Goal: Check status: Check status

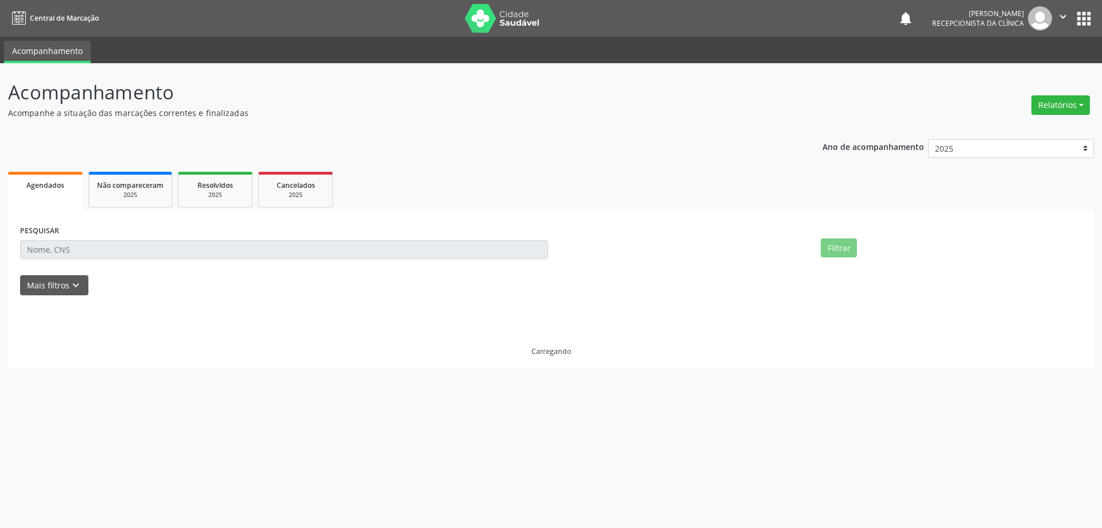
click at [103, 256] on input "text" at bounding box center [284, 250] width 528 height 20
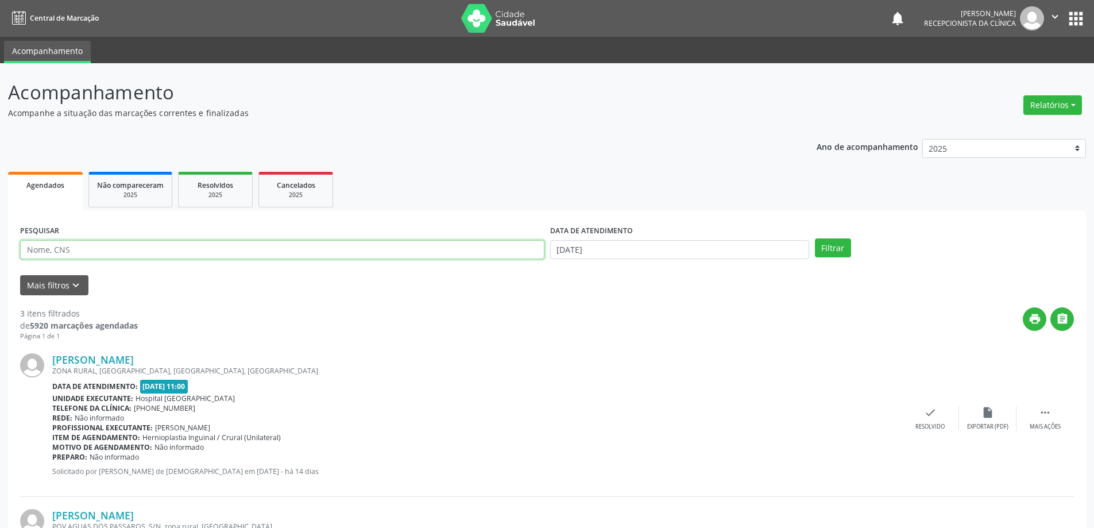
click at [100, 252] on input "text" at bounding box center [282, 250] width 524 height 20
click at [815, 238] on button "Filtrar" at bounding box center [833, 248] width 36 height 20
drag, startPoint x: 141, startPoint y: 235, endPoint x: 136, endPoint y: 242, distance: 8.5
click at [141, 239] on div "PESQUISAR 70980500930" at bounding box center [284, 244] width 534 height 45
click at [131, 249] on input "70980500930" at bounding box center [284, 250] width 528 height 20
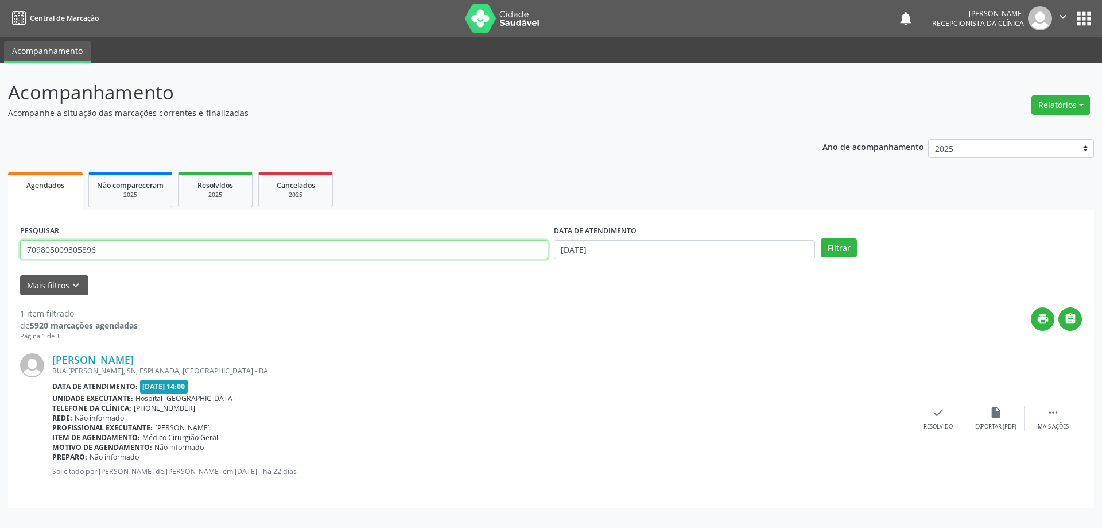
type input "709805009305896"
click at [821, 238] on button "Filtrar" at bounding box center [839, 248] width 36 height 20
click at [949, 412] on div "check Resolvido" at bounding box center [938, 418] width 57 height 25
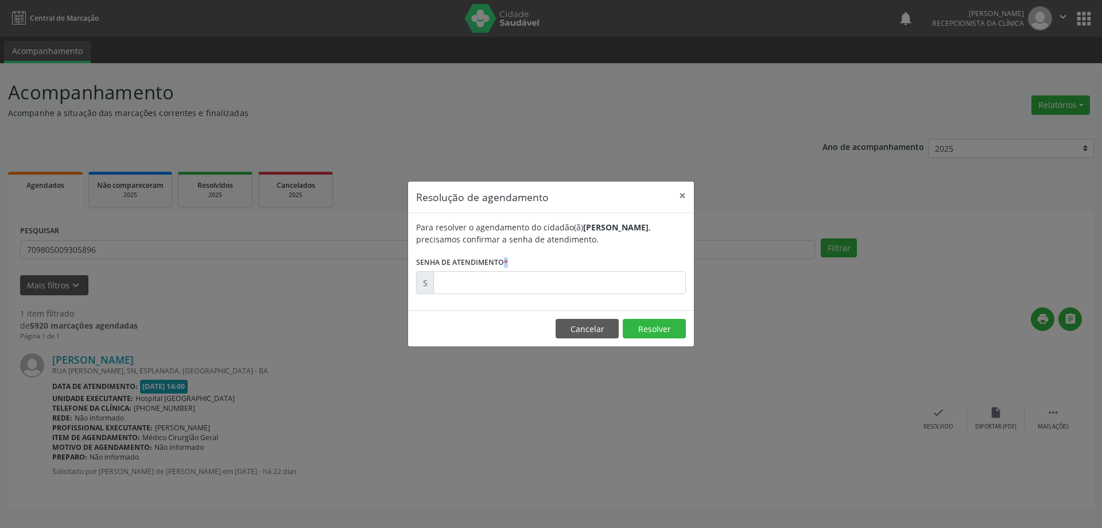
drag, startPoint x: 479, startPoint y: 268, endPoint x: 475, endPoint y: 280, distance: 12.5
click at [475, 280] on form "Para resolver o agendamento do cidadão(ã) [PERSON_NAME] , precisamos confirmar …" at bounding box center [551, 257] width 270 height 73
click at [475, 281] on input "text" at bounding box center [560, 282] width 253 height 23
type input "00170233"
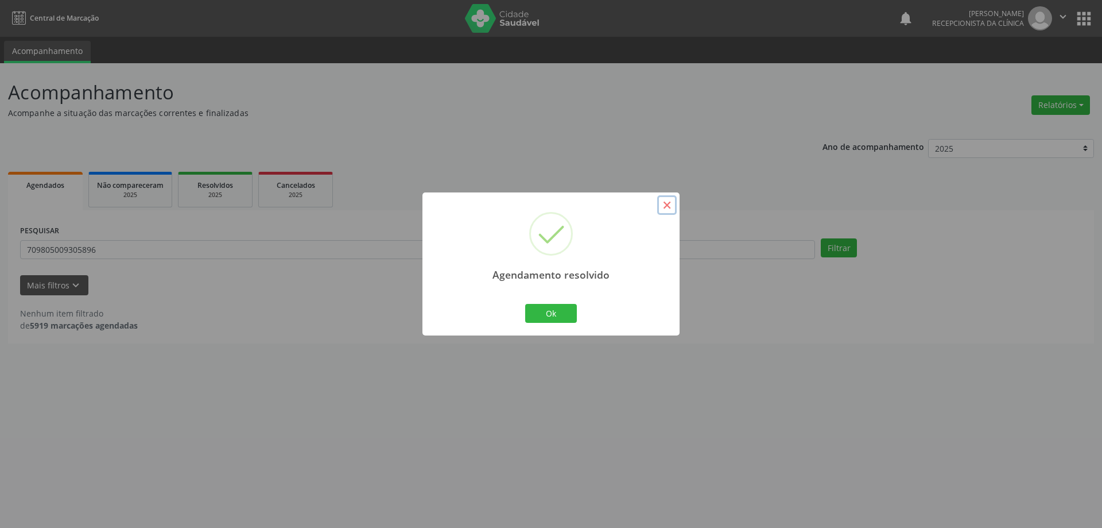
click at [667, 208] on button "×" at bounding box center [667, 205] width 20 height 20
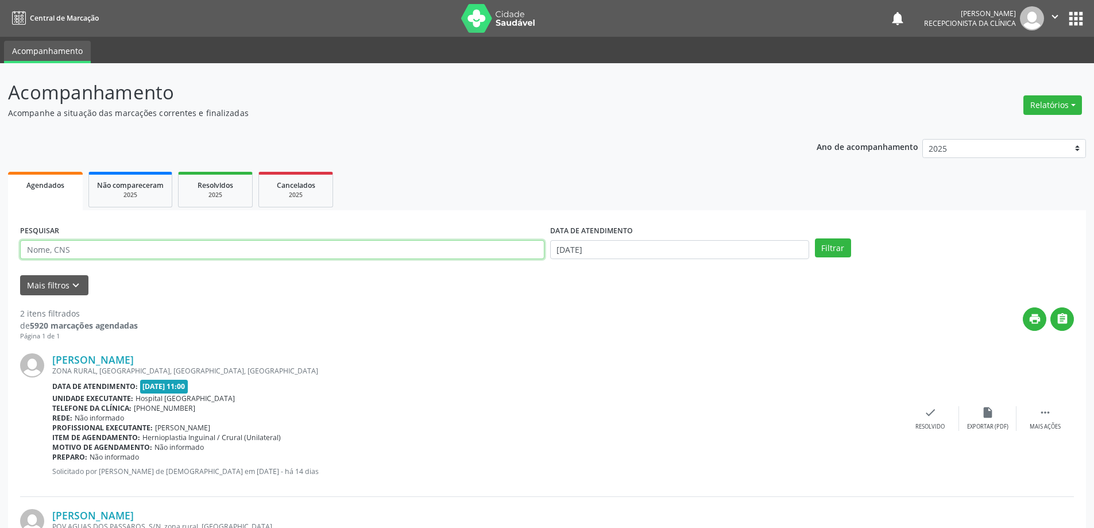
click at [151, 249] on input "text" at bounding box center [282, 250] width 524 height 20
type input "704208237204781"
click at [815, 238] on button "Filtrar" at bounding box center [833, 248] width 36 height 20
click at [946, 421] on div "check Resolvido" at bounding box center [938, 418] width 57 height 25
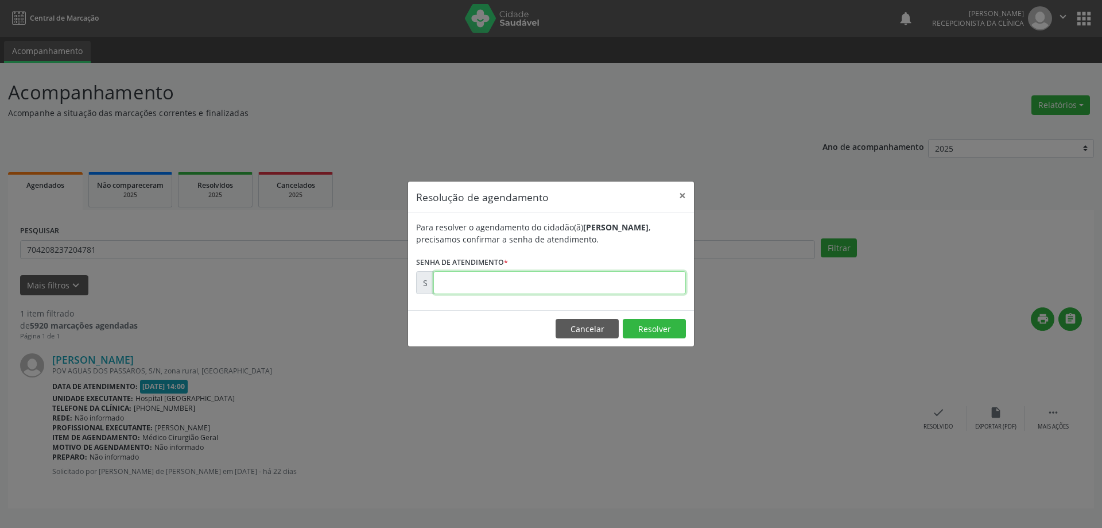
click at [511, 277] on input "text" at bounding box center [560, 282] width 253 height 23
type input "00170212"
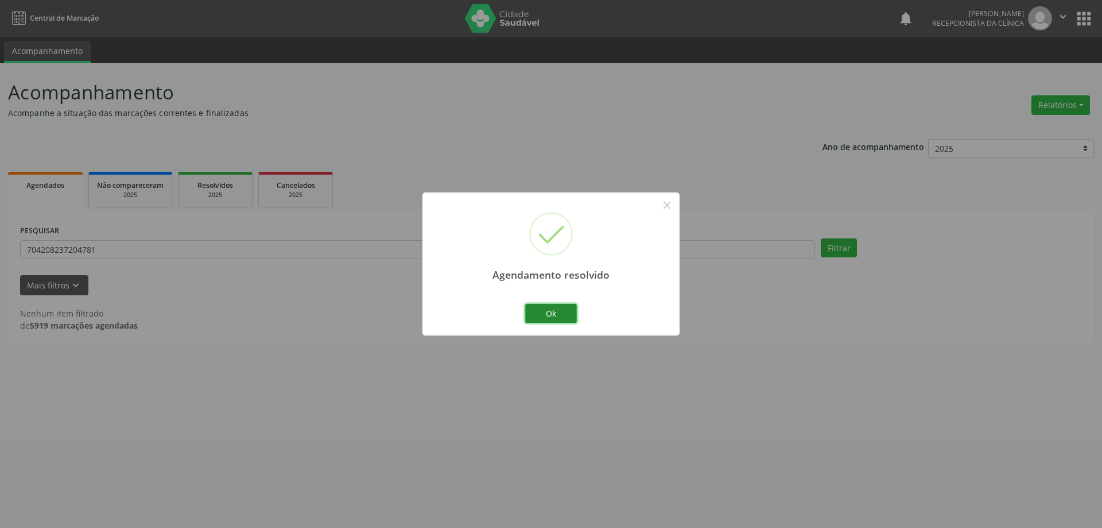
click at [543, 312] on button "Ok" at bounding box center [551, 314] width 52 height 20
